Goal: Check status: Check status

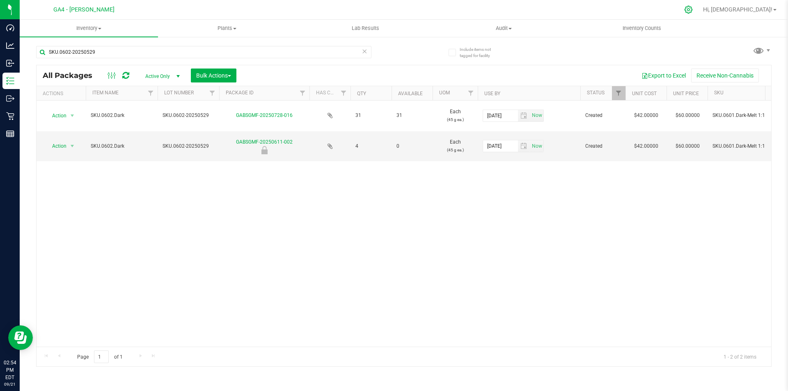
click at [692, 9] on icon at bounding box center [689, 10] width 8 height 8
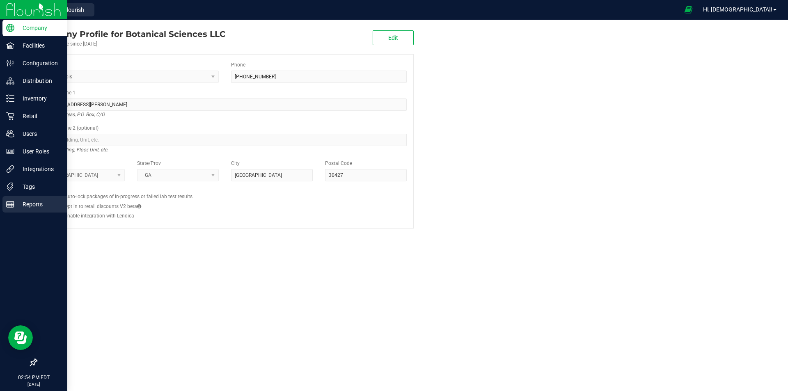
click at [12, 209] on div "Reports" at bounding box center [34, 204] width 65 height 16
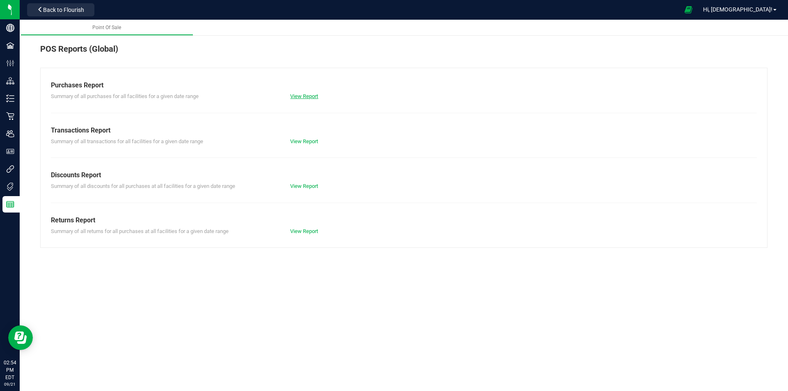
click at [293, 95] on link "View Report" at bounding box center [304, 96] width 28 height 6
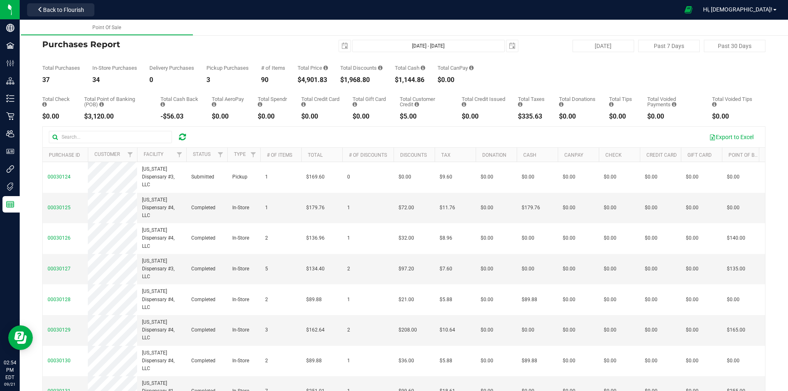
click at [188, 154] on div at bounding box center [187, 155] width 4 height 14
click at [182, 157] on span "Filter" at bounding box center [179, 154] width 7 height 7
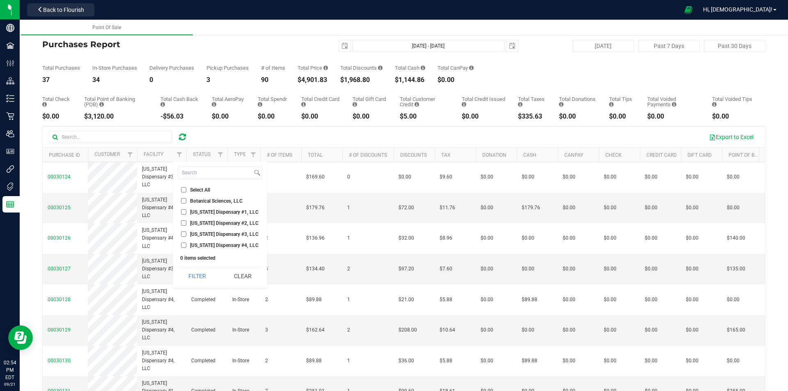
click at [204, 243] on span "[US_STATE] Dispensary #4, LLC" at bounding box center [224, 245] width 69 height 5
click at [186, 243] on input "[US_STATE] Dispensary #4, LLC" at bounding box center [183, 245] width 5 height 5
checkbox input "true"
click at [211, 268] on button "Filter" at bounding box center [197, 276] width 39 height 18
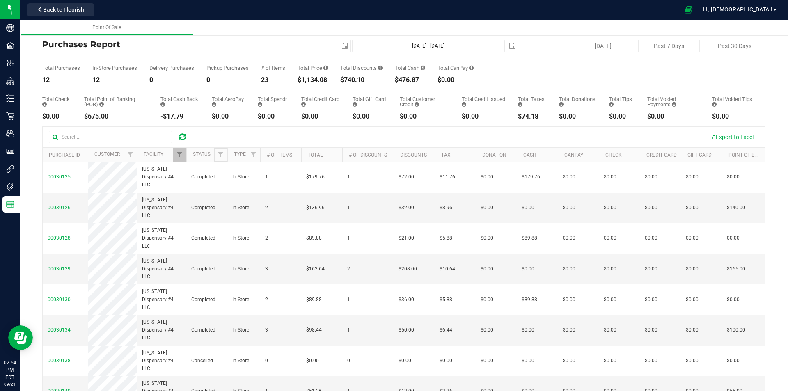
click at [220, 158] on link "Filter" at bounding box center [221, 155] width 14 height 14
click at [247, 214] on span "Completed" at bounding box center [243, 212] width 24 height 5
click at [227, 214] on input "Completed" at bounding box center [224, 211] width 5 height 5
checkbox input "true"
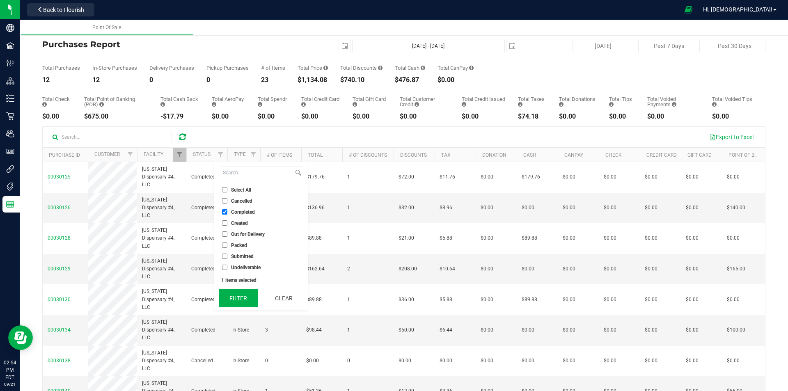
click at [238, 299] on button "Filter" at bounding box center [238, 298] width 39 height 18
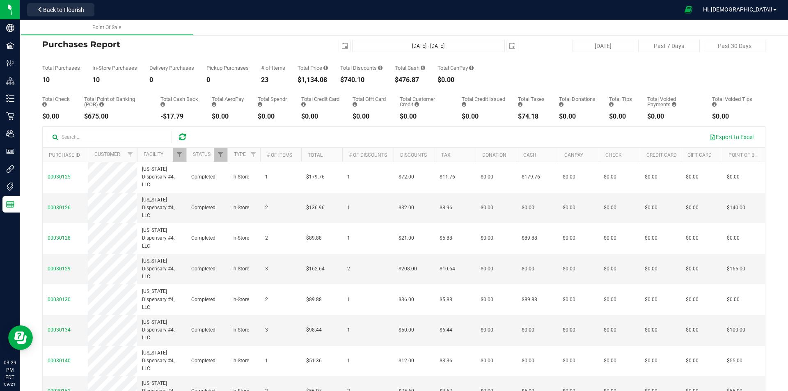
click at [183, 137] on icon at bounding box center [182, 137] width 7 height 8
click at [181, 135] on icon at bounding box center [182, 137] width 7 height 8
